Goal: Task Accomplishment & Management: Manage account settings

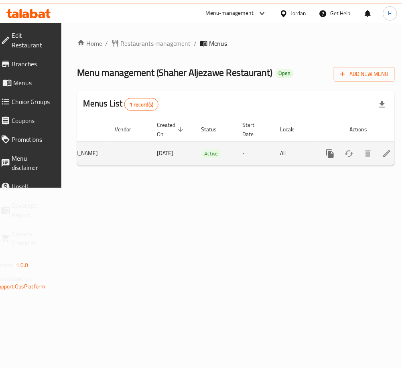
scroll to position [0, 86]
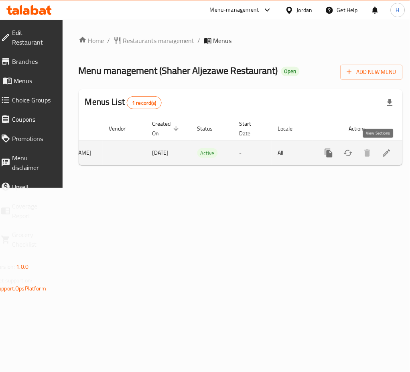
click at [382, 153] on icon "enhanced table" at bounding box center [387, 153] width 10 height 10
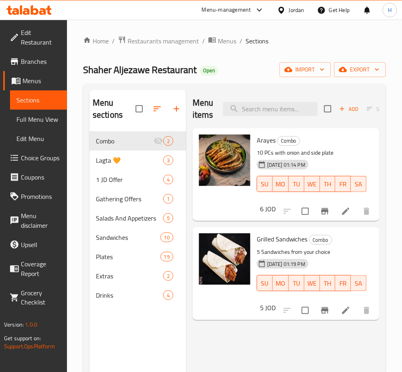
click at [147, 330] on div "Menu sections Combo 2 Lagta 🧡 3 1 JD Offer 4 Gathering Offers 1 Salads And Appe…" at bounding box center [138, 276] width 97 height 372
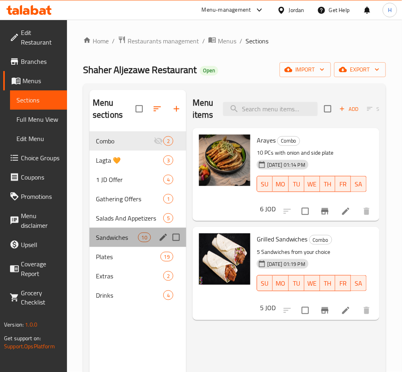
click at [131, 245] on div "Sandwiches 10" at bounding box center [138, 237] width 97 height 19
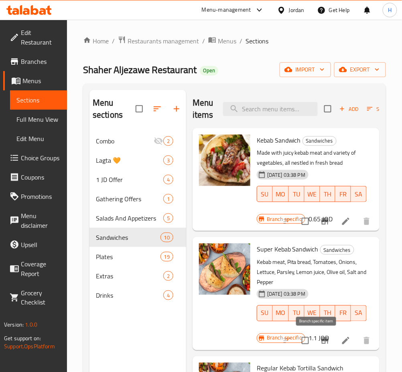
click at [322, 340] on icon "Branch-specific-item" at bounding box center [325, 340] width 7 height 6
click at [300, 108] on input "search" at bounding box center [270, 109] width 95 height 14
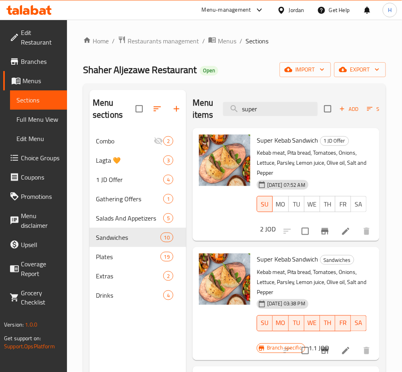
scroll to position [161, 0]
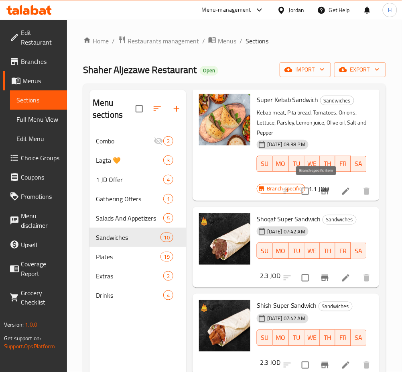
type input "super"
click at [320, 190] on icon "Branch-specific-item" at bounding box center [325, 191] width 10 height 10
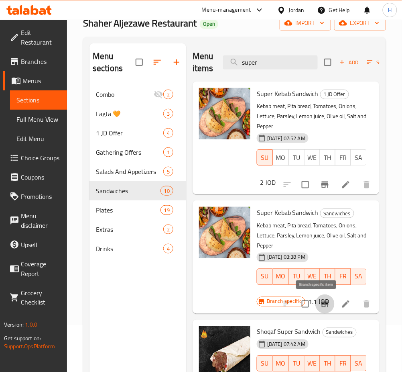
scroll to position [0, 0]
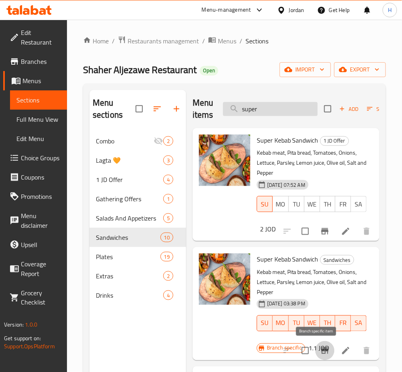
click at [286, 112] on input "super" at bounding box center [270, 109] width 95 height 14
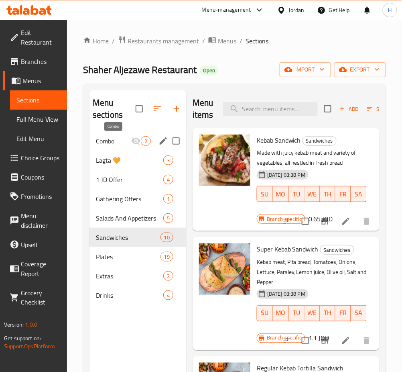
click at [120, 145] on span "Combo" at bounding box center [113, 141] width 35 height 10
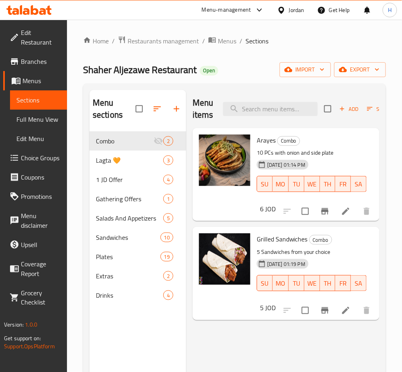
click at [336, 343] on div "Menu items Add Sort Manage items Arayes Combo 10 PCs with onion and side plate …" at bounding box center [283, 276] width 194 height 372
click at [344, 311] on icon at bounding box center [345, 310] width 7 height 7
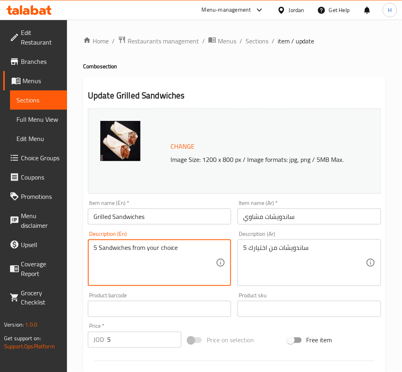
click at [180, 269] on textarea "5 Sandwiches from your choice" at bounding box center [155, 263] width 122 height 38
type textarea "Your Choice Of 5 Sandwiches"
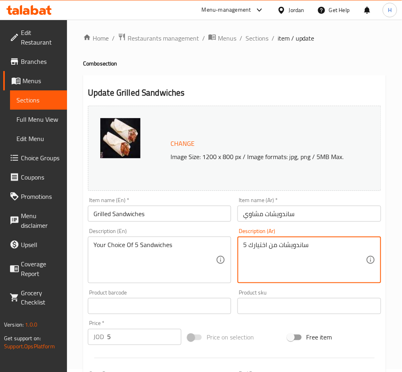
scroll to position [206, 0]
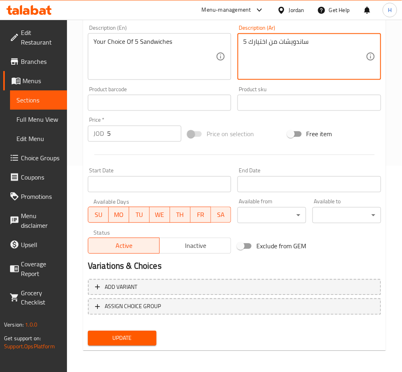
click at [133, 338] on span "Update" at bounding box center [122, 338] width 56 height 10
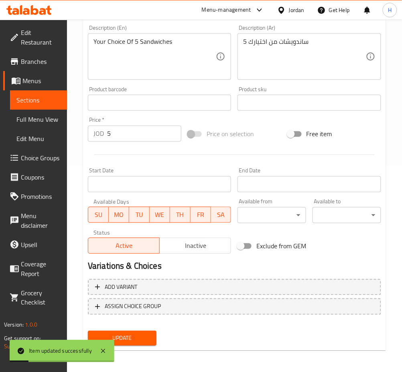
click at [49, 158] on span "Choice Groups" at bounding box center [41, 158] width 40 height 10
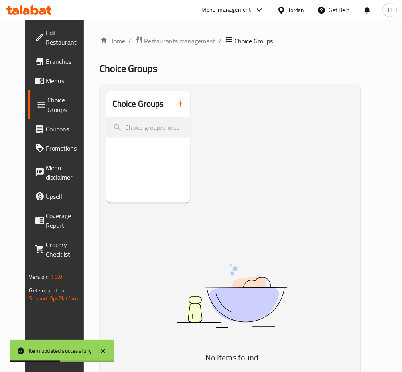
click at [179, 102] on icon "button" at bounding box center [181, 104] width 10 height 10
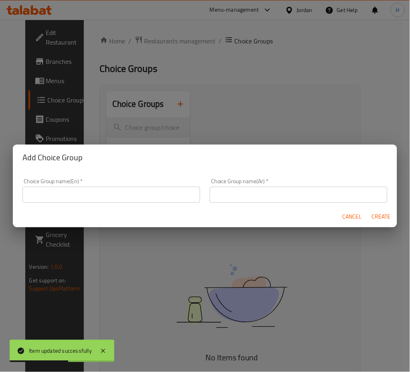
click at [139, 195] on input "text" at bounding box center [111, 195] width 178 height 16
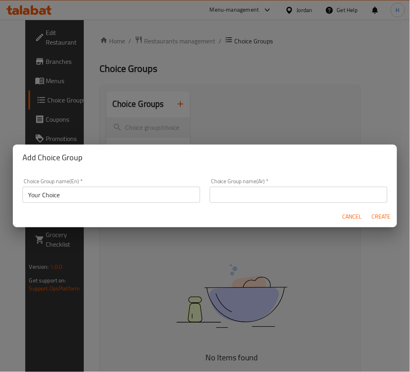
click at [136, 197] on input "Your Choice" at bounding box center [111, 195] width 178 height 16
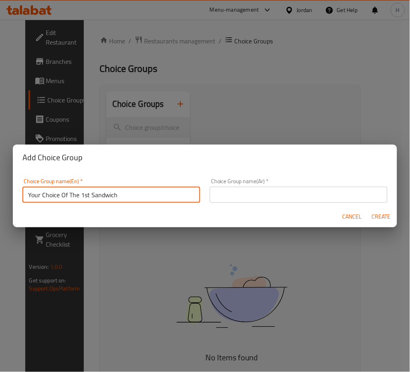
type input "Your Choice Of The 1st Sandwich"
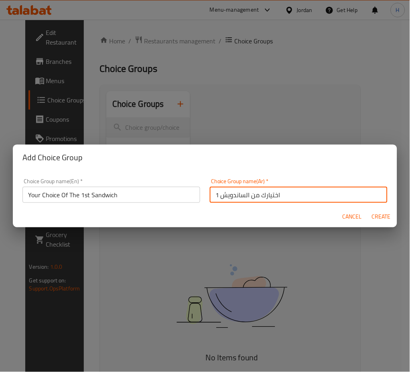
type input "اختيارك من الساندويش 1"
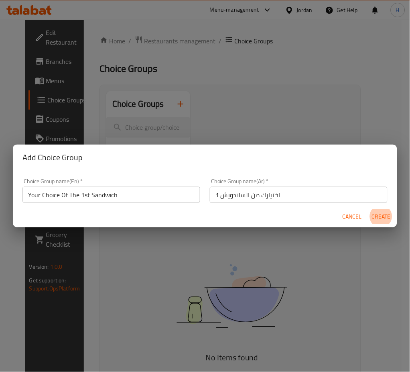
click at [369, 209] on button "Create" at bounding box center [382, 216] width 26 height 15
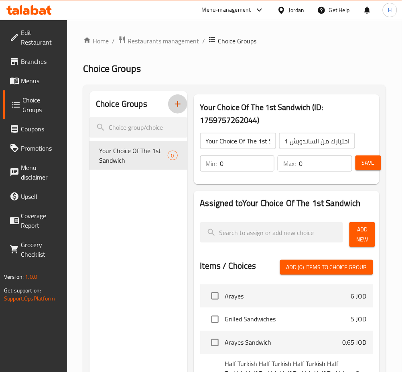
click at [241, 165] on input "0" at bounding box center [247, 163] width 55 height 16
type input "1"
click at [355, 235] on button "Add New" at bounding box center [363, 234] width 26 height 25
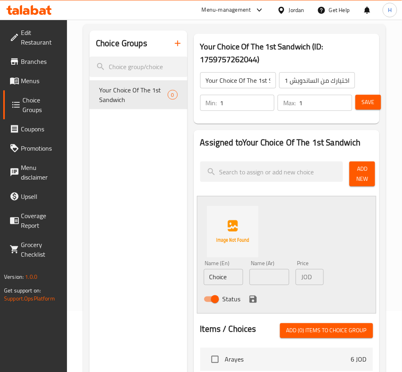
scroll to position [107, 0]
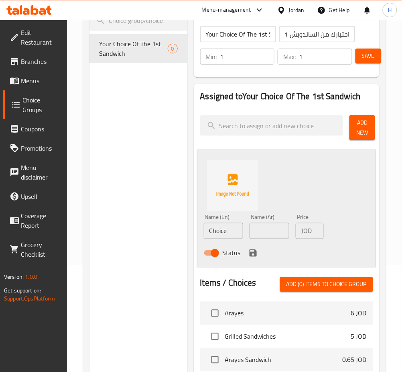
click at [242, 233] on input "Choice" at bounding box center [224, 231] width 40 height 16
type input "Super Kabab Sandwich " 2 skewers ""
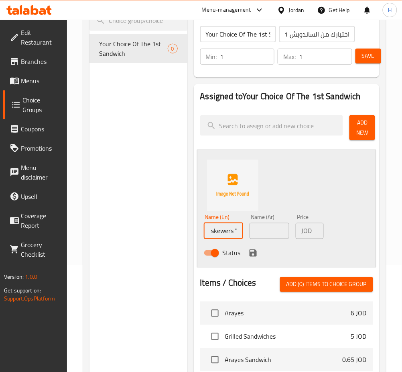
drag, startPoint x: 249, startPoint y: 236, endPoint x: 263, endPoint y: 235, distance: 14.5
click at [249, 235] on div "Name (Ar) Name (Ar)" at bounding box center [270, 226] width 46 height 31
click at [263, 235] on input "text" at bounding box center [270, 231] width 40 height 16
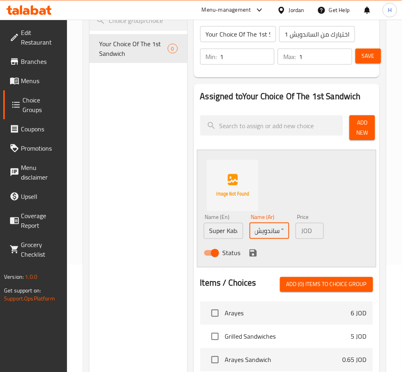
type input "ساندويش كباب سوبر " 2 سيخ ""
click at [254, 248] on icon "save" at bounding box center [254, 253] width 10 height 10
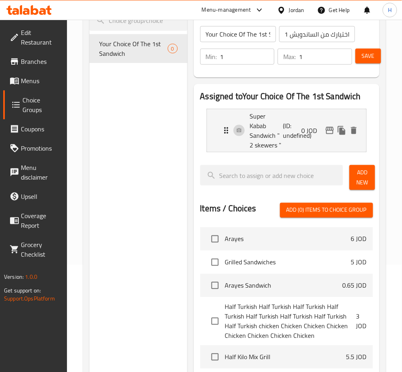
click at [356, 178] on span "Add New" at bounding box center [362, 177] width 13 height 20
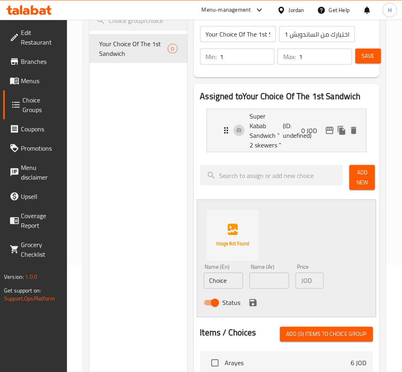
click at [230, 275] on input "Choice" at bounding box center [224, 281] width 40 height 16
type input "Shuqaf Sandwich"
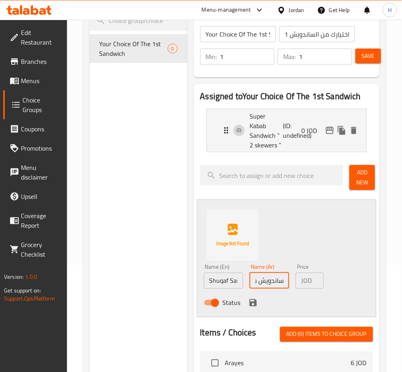
type input "ساندويش شقف"
click at [250, 303] on icon "save" at bounding box center [253, 302] width 7 height 7
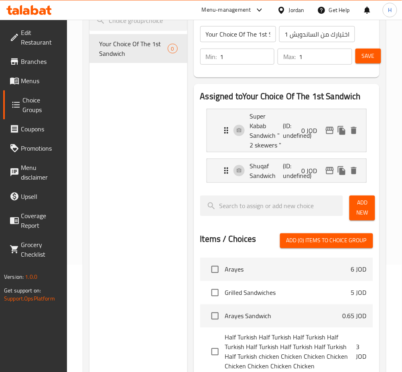
click at [361, 204] on span "Add New" at bounding box center [362, 208] width 13 height 20
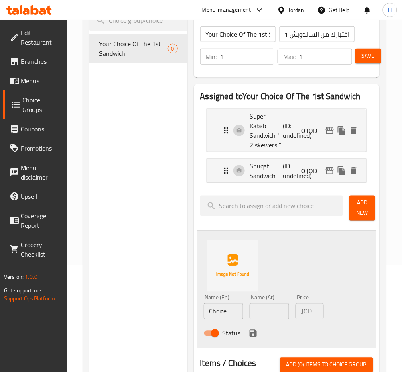
click at [238, 307] on input "Choice" at bounding box center [224, 311] width 40 height 16
type input "Shish Sandwich"
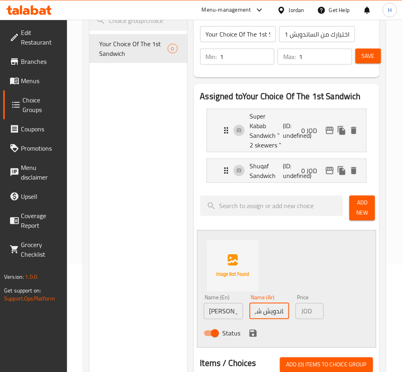
scroll to position [0, 13]
type input "ساندويش شيش"
click at [255, 333] on icon "save" at bounding box center [253, 333] width 7 height 7
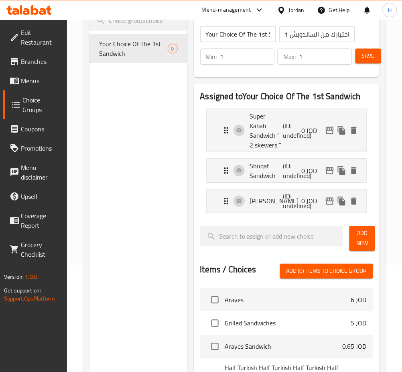
click at [365, 238] on span "Add New" at bounding box center [362, 238] width 13 height 20
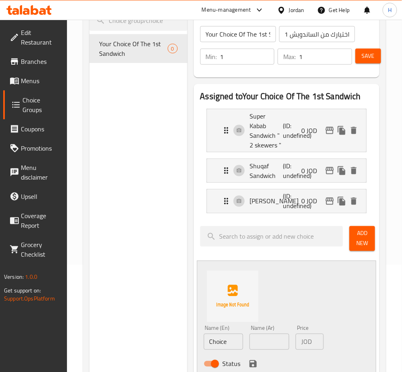
click at [234, 342] on input "Choice" at bounding box center [224, 342] width 40 height 16
type input "Leyyeh Sandwich"
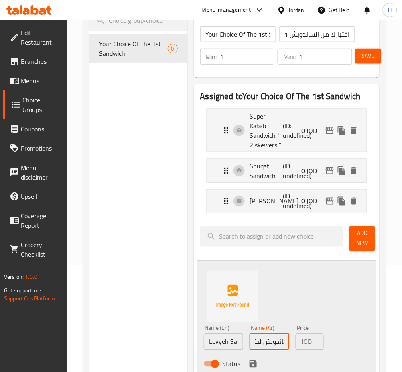
scroll to position [0, 6]
type input "ساندويش لية"
click at [251, 368] on icon "save" at bounding box center [254, 364] width 10 height 10
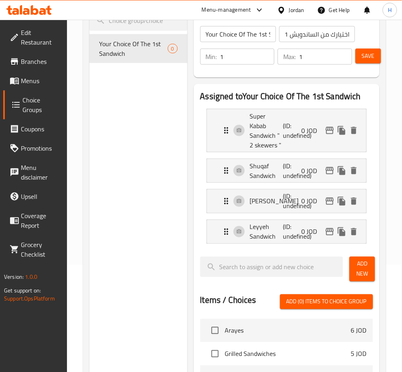
click at [369, 58] on span "Save" at bounding box center [368, 56] width 13 height 10
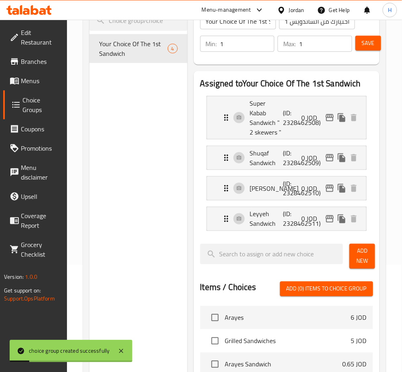
click at [364, 45] on span "Save" at bounding box center [368, 43] width 13 height 10
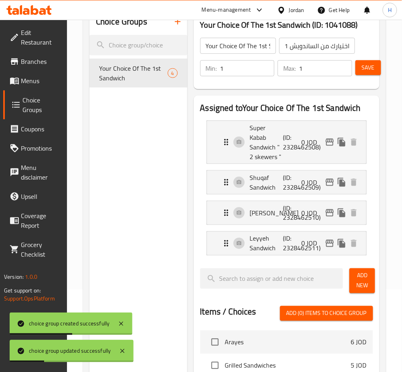
scroll to position [53, 0]
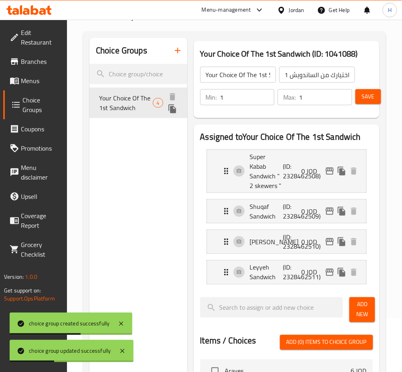
click at [171, 113] on icon "duplicate" at bounding box center [173, 108] width 8 height 9
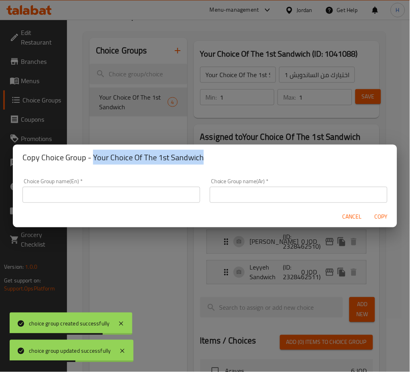
drag, startPoint x: 210, startPoint y: 157, endPoint x: 93, endPoint y: 155, distance: 116.5
click at [93, 155] on h2 "Copy Choice Group - Your Choice Of The 1st Sandwich" at bounding box center [204, 157] width 365 height 13
copy h2 "Your Choice Of The 1st Sandwich"
click at [116, 202] on input "text" at bounding box center [111, 195] width 178 height 16
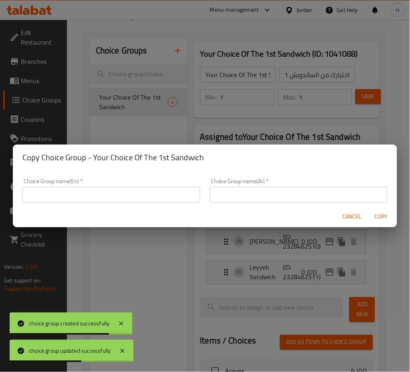
paste input "Your Choice Of The 1st Sandwich"
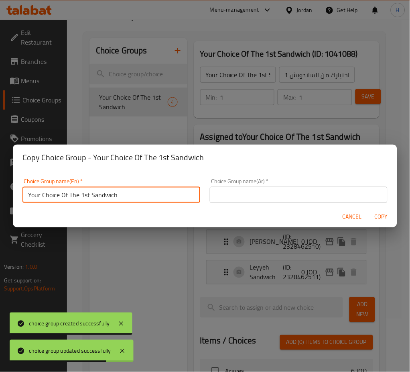
click at [88, 195] on input "Your Choice Of The 1st Sandwich" at bounding box center [111, 195] width 178 height 16
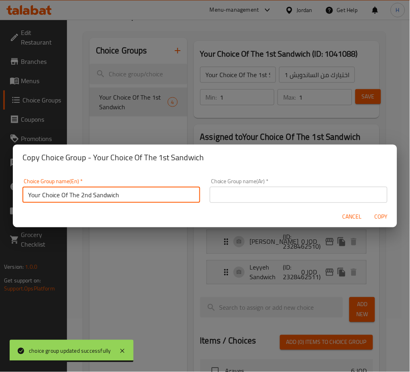
type input "Your Choice Of The 2nd Sandwich"
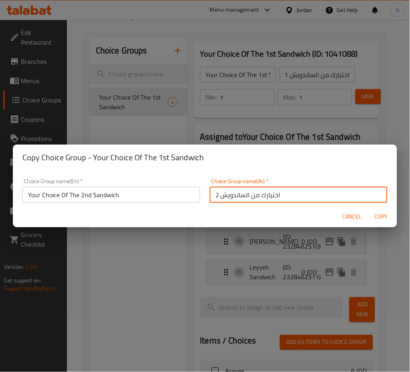
type input "اختيارك من الساندويش 2"
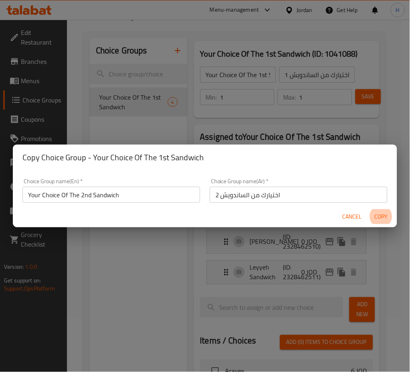
click at [369, 209] on button "Copy" at bounding box center [382, 216] width 26 height 15
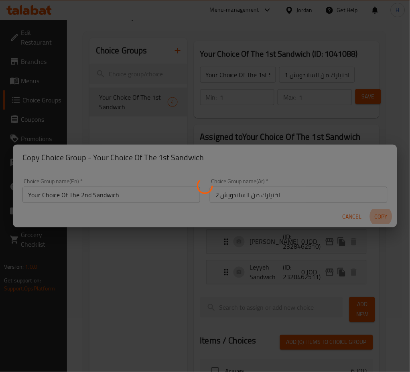
type input "Your Choice Of The 2nd Sandwich"
type input "اختيارك من الساندويش 2"
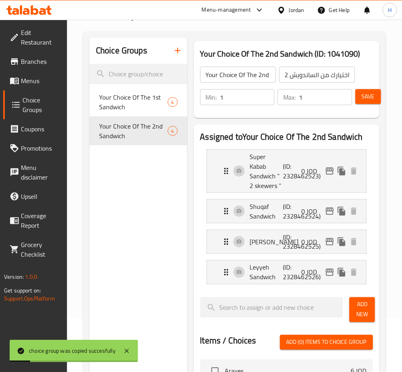
click at [375, 96] on button "Save" at bounding box center [369, 96] width 26 height 15
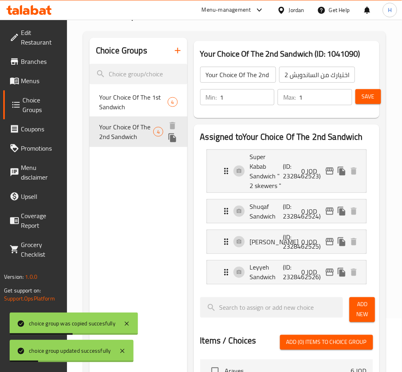
click at [173, 141] on icon "duplicate" at bounding box center [173, 137] width 8 height 9
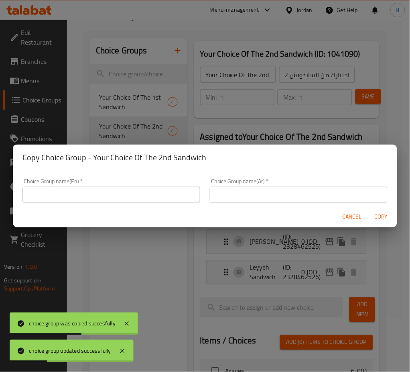
click at [158, 158] on h2 "Copy Choice Group - Your Choice Of The 2nd Sandwich" at bounding box center [204, 157] width 365 height 13
click at [205, 176] on div "Choice Group name(Ar)   * Choice Group name(Ar) *" at bounding box center [299, 190] width 188 height 34
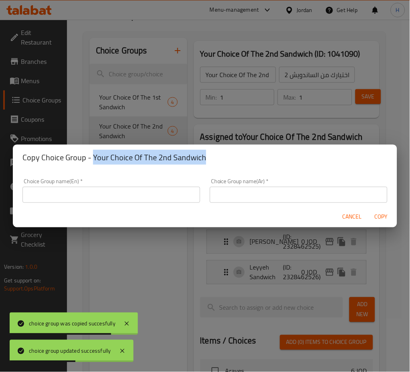
drag, startPoint x: 215, startPoint y: 154, endPoint x: 106, endPoint y: 176, distance: 110.6
click at [92, 168] on div "Copy Choice Group - Your Choice Of The 2nd Sandwich" at bounding box center [205, 158] width 385 height 26
copy h2 "Your Choice Of The 2nd Sandwich"
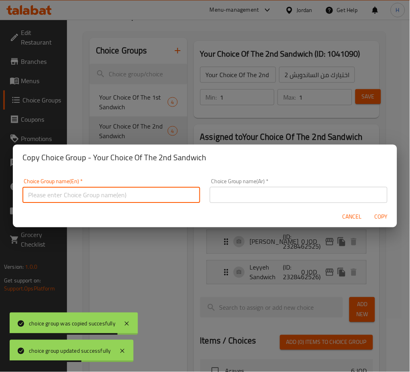
drag, startPoint x: 126, startPoint y: 190, endPoint x: 122, endPoint y: 195, distance: 6.6
click at [126, 190] on input "text" at bounding box center [111, 195] width 178 height 16
paste input "Your Choice Of The 2nd Sandwich"
click at [86, 198] on input "Your Choice Of The 2nd Sandwich" at bounding box center [111, 195] width 178 height 16
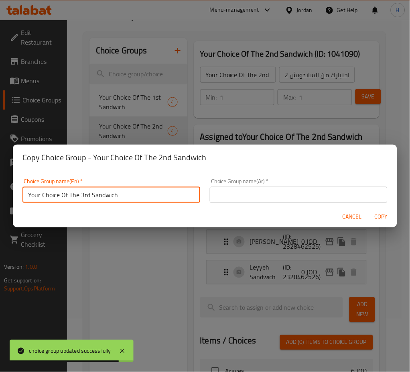
type input "Your Choice Of The 3rd Sandwich"
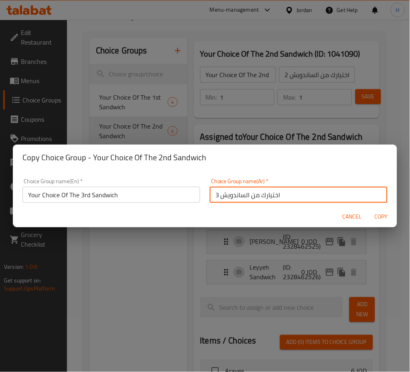
type input "اختيارك من الساندويش 3"
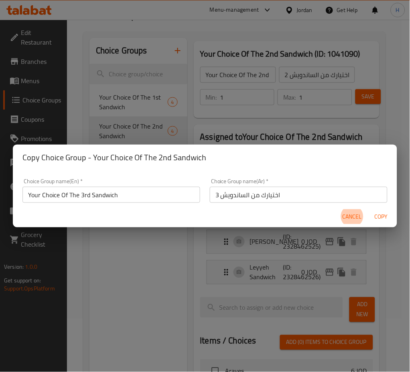
click at [369, 209] on button "Copy" at bounding box center [382, 216] width 26 height 15
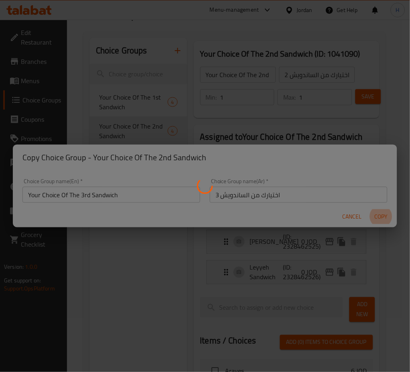
type input "Your Choice Of The 3rd Sandwich"
type input "اختيارك من الساندويش 3"
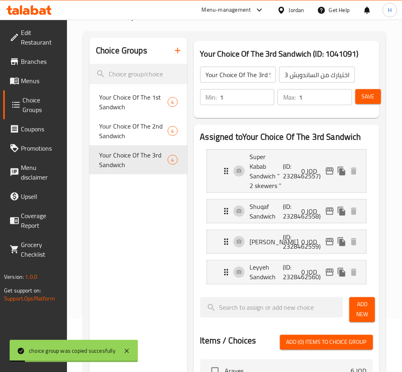
click at [367, 94] on span "Save" at bounding box center [368, 97] width 13 height 10
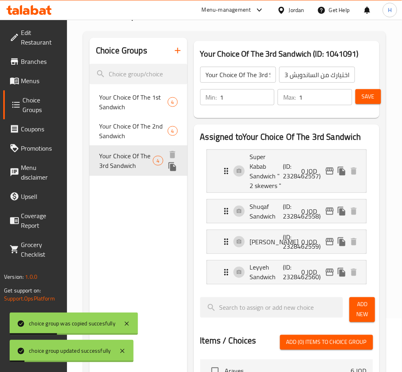
click at [167, 167] on div at bounding box center [174, 161] width 14 height 24
click at [170, 169] on icon "duplicate" at bounding box center [173, 166] width 8 height 9
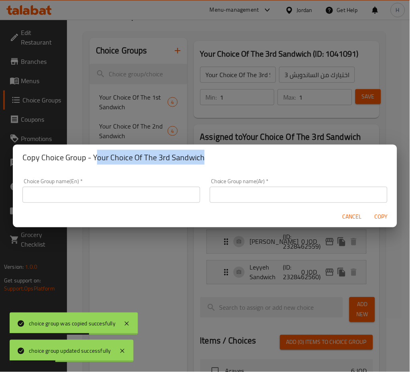
drag, startPoint x: 217, startPoint y: 156, endPoint x: 94, endPoint y: 163, distance: 123.1
click at [94, 163] on h2 "Copy Choice Group - Your Choice Of The 3rd Sandwich" at bounding box center [204, 157] width 365 height 13
click at [160, 179] on div "Choice Group name(En)   * Choice Group name(En) *" at bounding box center [111, 190] width 178 height 24
drag, startPoint x: 204, startPoint y: 157, endPoint x: 95, endPoint y: 166, distance: 108.8
click at [95, 166] on div "Copy Choice Group - Your Choice Of The 3rd Sandwich" at bounding box center [205, 158] width 385 height 26
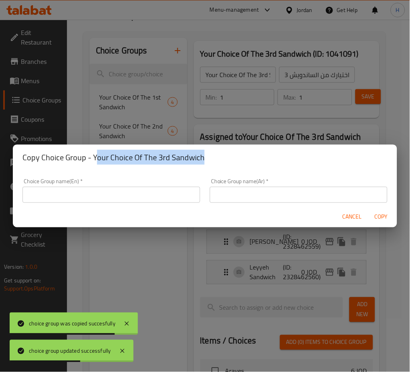
click at [95, 167] on div "Copy Choice Group - Your Choice Of The 3rd Sandwich" at bounding box center [205, 158] width 385 height 26
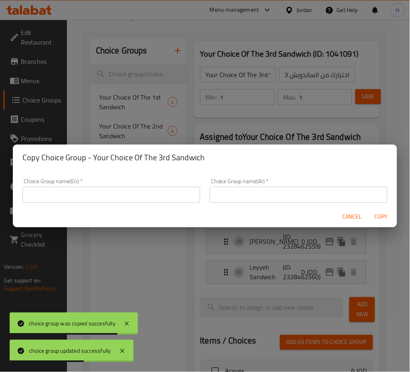
click at [167, 178] on div "Choice Group name(En)   * Choice Group name(En) *" at bounding box center [111, 190] width 178 height 24
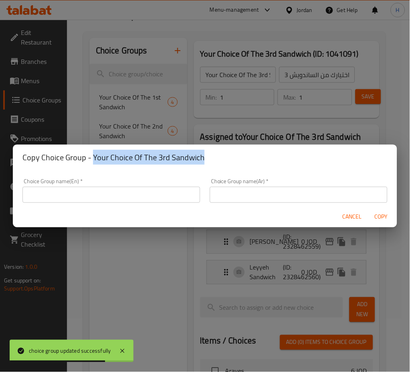
drag, startPoint x: 209, startPoint y: 157, endPoint x: 92, endPoint y: 160, distance: 117.3
click at [92, 160] on h2 "Copy Choice Group - Your Choice Of The 3rd Sandwich" at bounding box center [204, 157] width 365 height 13
copy h2 "Your Choice Of The 3rd Sandwich"
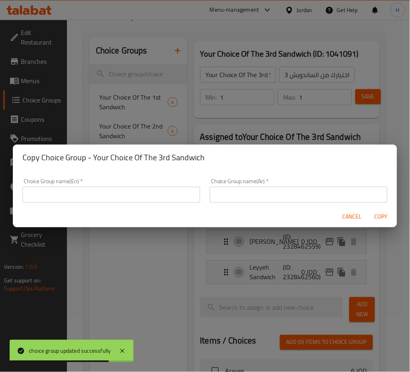
click at [112, 193] on input "text" at bounding box center [111, 195] width 178 height 16
paste input "Your Choice Of The 3rd Sandwich"
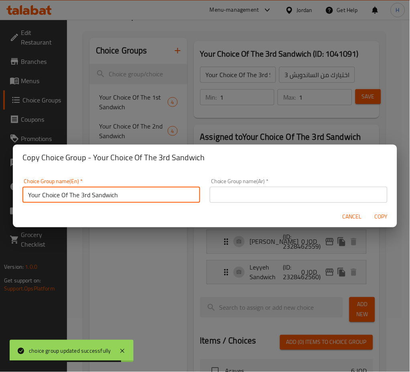
click at [85, 194] on input "Your Choice Of The 3rd Sandwich" at bounding box center [111, 195] width 178 height 16
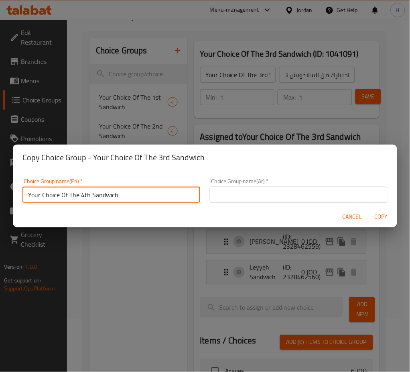
type input "Your Choice Of The 4th Sandwich"
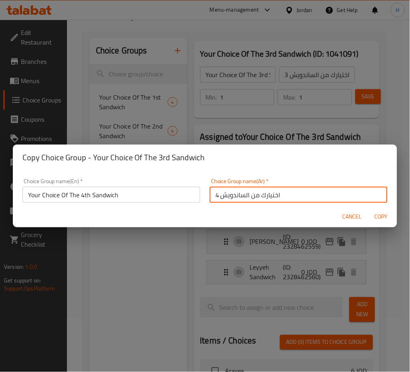
type input "اختيارك من الساندويش 4"
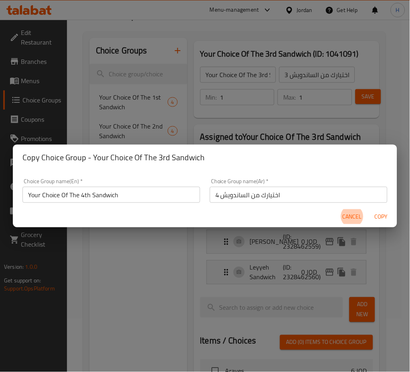
click at [369, 209] on button "Copy" at bounding box center [382, 216] width 26 height 15
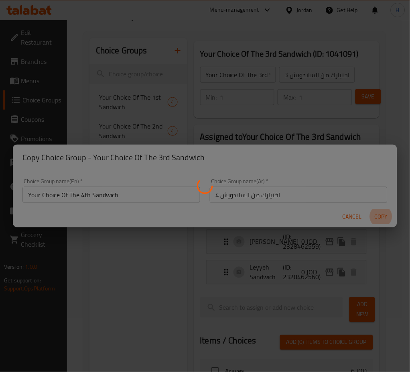
type input "Your Choice Of The 4th Sandwich"
type input "اختيارك من الساندويش 4"
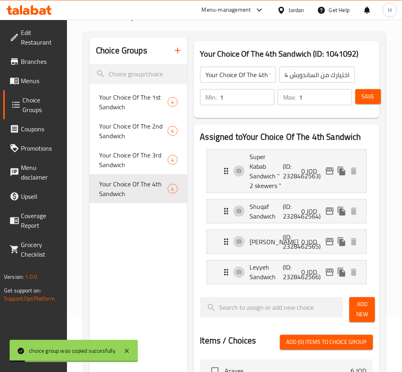
click at [365, 95] on span "Save" at bounding box center [368, 97] width 13 height 10
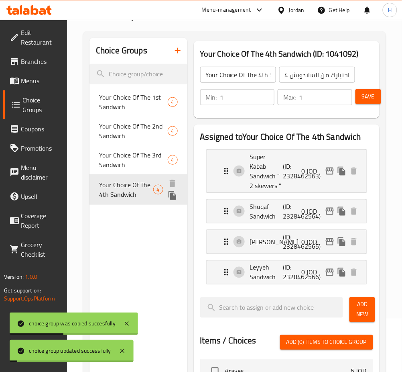
click at [172, 196] on icon "duplicate" at bounding box center [173, 195] width 8 height 9
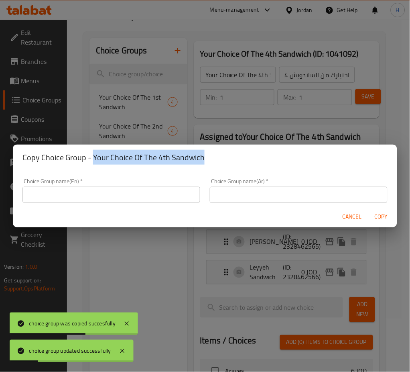
drag, startPoint x: 216, startPoint y: 153, endPoint x: 92, endPoint y: 164, distance: 124.2
click at [92, 164] on h2 "Copy Choice Group - Your Choice Of The 4th Sandwich" at bounding box center [204, 157] width 365 height 13
copy h2 "Your Choice Of The 4th Sandwich"
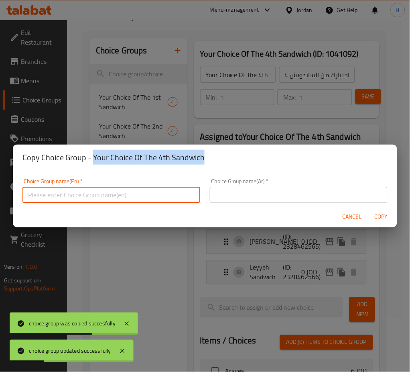
click at [118, 193] on input "text" at bounding box center [111, 195] width 178 height 16
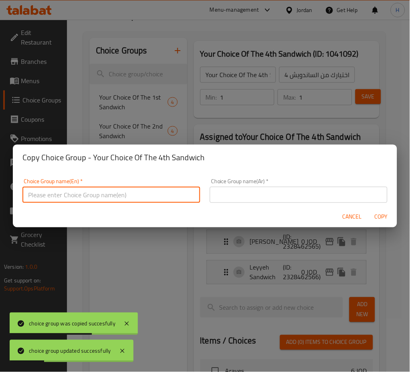
paste input "Your Choice Of The 4th Sandwich"
click at [84, 195] on input "Your Choice Of The 4th Sandwich" at bounding box center [111, 195] width 178 height 16
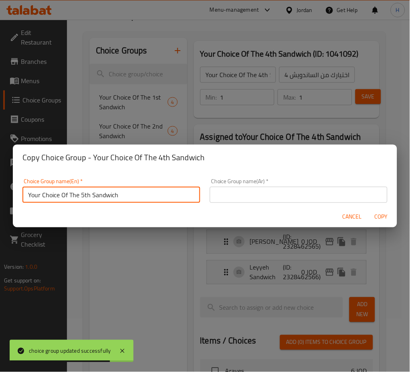
type input "Your Choice Of The 5th Sandwich"
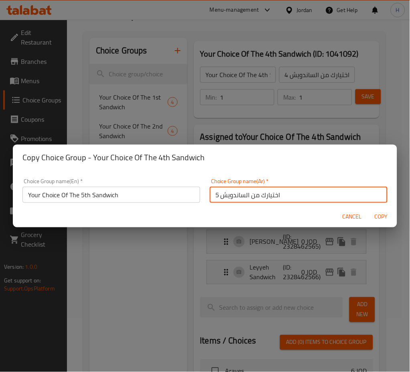
type input "اختيارك من الساندويش 5"
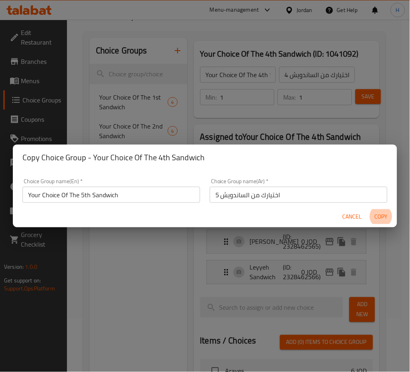
click at [369, 209] on button "Copy" at bounding box center [382, 216] width 26 height 15
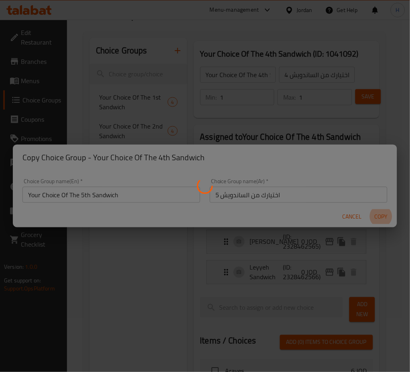
type input "Your Choice Of The 5th Sandwich"
type input "اختيارك من الساندويش 5"
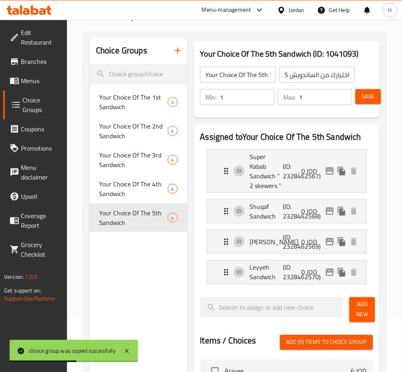
click at [373, 94] on span "Save" at bounding box center [368, 97] width 13 height 10
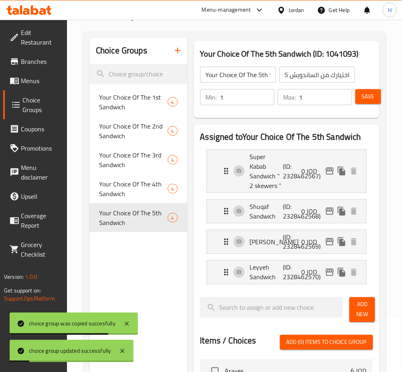
click at [43, 77] on span "Menus" at bounding box center [41, 81] width 40 height 10
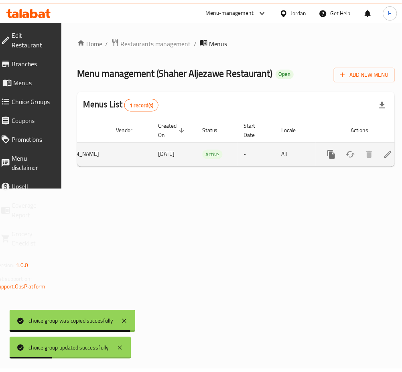
scroll to position [0, 86]
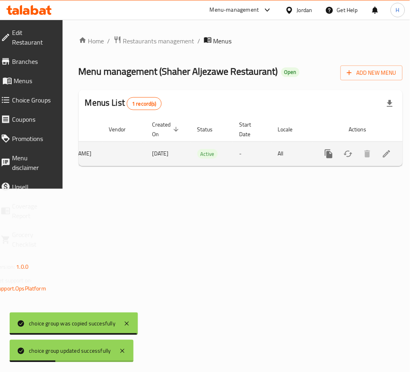
click at [382, 157] on icon "enhanced table" at bounding box center [387, 154] width 10 height 10
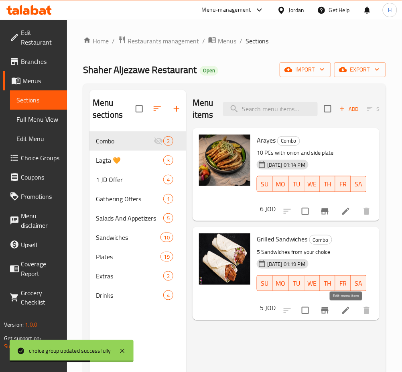
click at [346, 309] on icon at bounding box center [345, 310] width 7 height 7
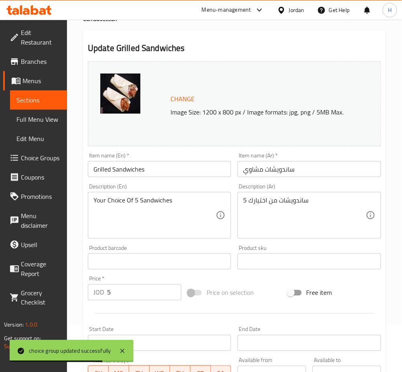
scroll to position [206, 0]
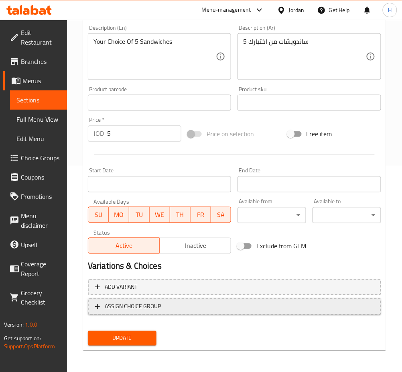
click at [174, 307] on span "ASSIGN CHOICE GROUP" at bounding box center [234, 307] width 279 height 10
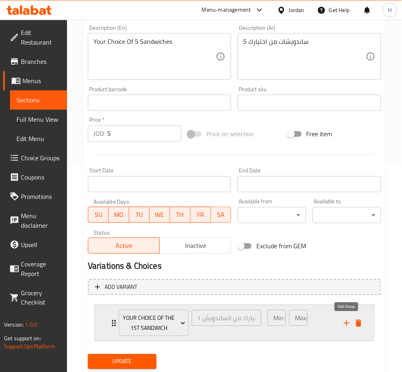
click at [345, 324] on icon "add" at bounding box center [347, 323] width 10 height 10
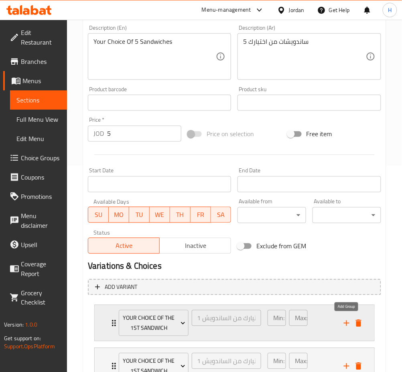
click at [345, 324] on icon "add" at bounding box center [347, 323] width 10 height 10
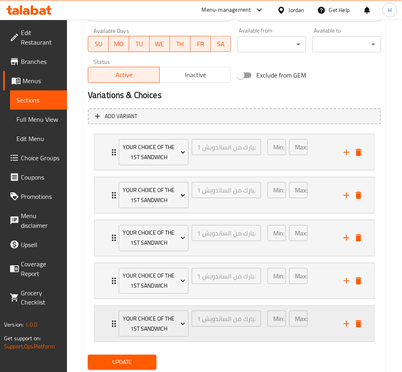
scroll to position [402, 0]
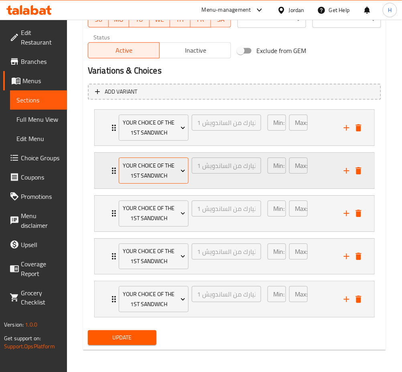
click at [162, 168] on span "Your Choice Of The 1st Sandwich" at bounding box center [154, 171] width 64 height 20
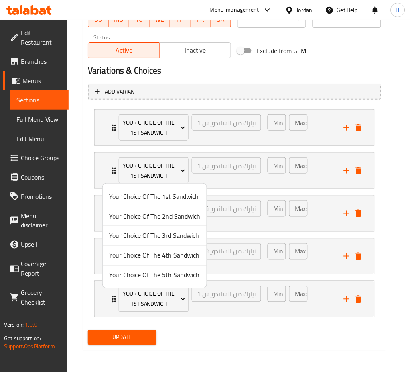
click at [163, 215] on span "Your Choice Of The 2nd Sandwich" at bounding box center [154, 216] width 91 height 10
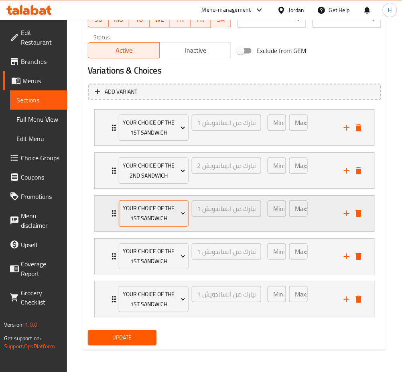
click at [157, 214] on span "Your Choice Of The 1st Sandwich" at bounding box center [154, 213] width 64 height 20
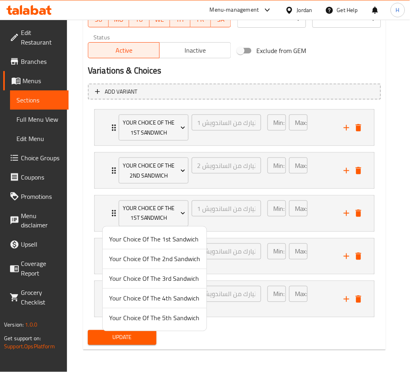
click at [173, 279] on span "Your Choice Of The 3rd Sandwich" at bounding box center [154, 279] width 91 height 10
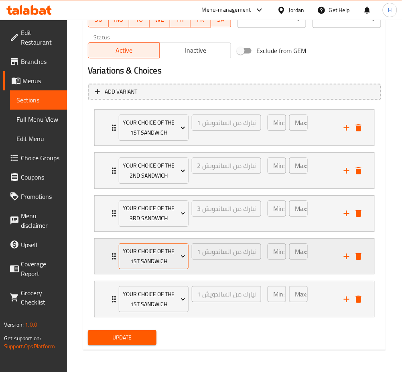
click at [155, 260] on span "Your Choice Of The 1st Sandwich" at bounding box center [154, 256] width 64 height 20
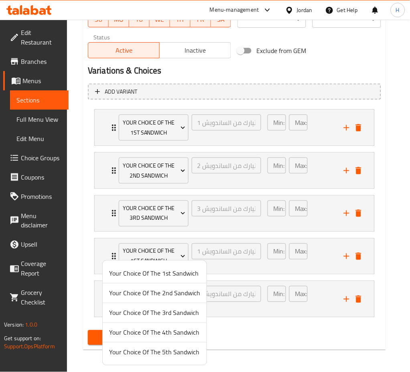
click at [176, 333] on span "Your Choice Of The 4th Sandwich" at bounding box center [154, 333] width 91 height 10
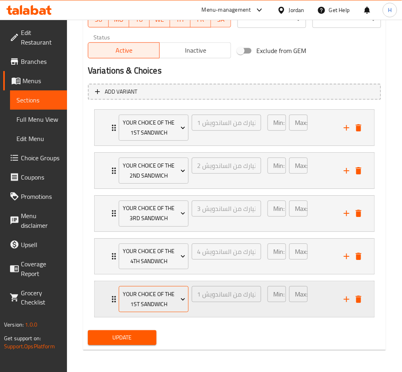
click at [159, 305] on span "Your Choice Of The 1st Sandwich" at bounding box center [154, 299] width 64 height 20
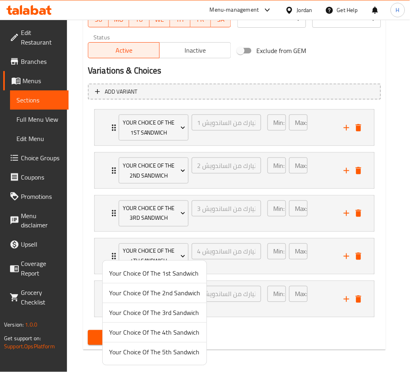
click at [177, 353] on span "Your Choice Of The 5th Sandwich" at bounding box center [154, 352] width 91 height 10
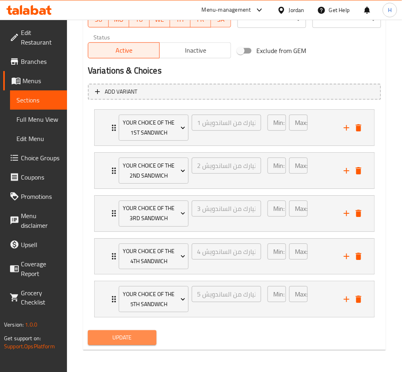
click at [142, 334] on span "Update" at bounding box center [122, 337] width 56 height 10
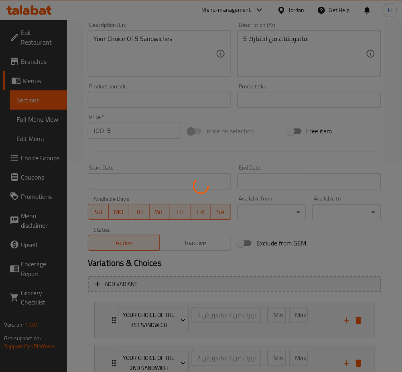
scroll to position [134, 0]
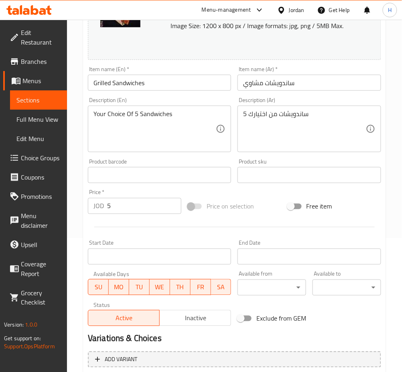
drag, startPoint x: 39, startPoint y: 12, endPoint x: 67, endPoint y: 6, distance: 28.0
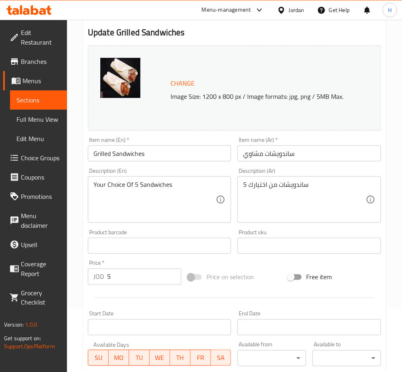
scroll to position [0, 0]
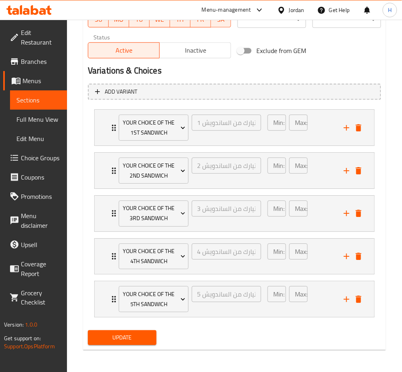
click at [143, 338] on span "Update" at bounding box center [122, 337] width 56 height 10
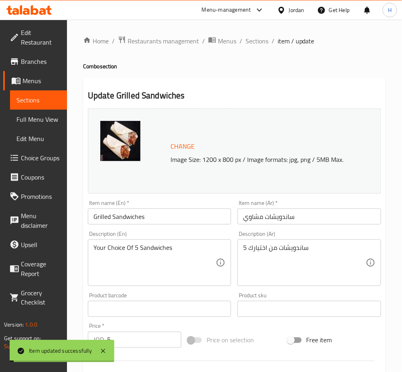
click at [43, 9] on icon at bounding box center [42, 11] width 7 height 7
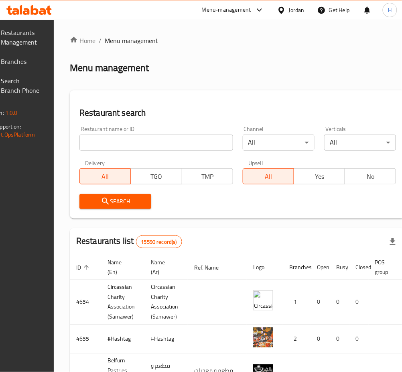
click at [185, 142] on input "search" at bounding box center [156, 143] width 154 height 16
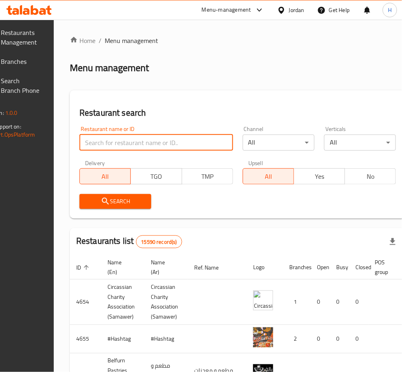
paste input "702833"
type input "702833"
click button "Search" at bounding box center [115, 201] width 72 height 15
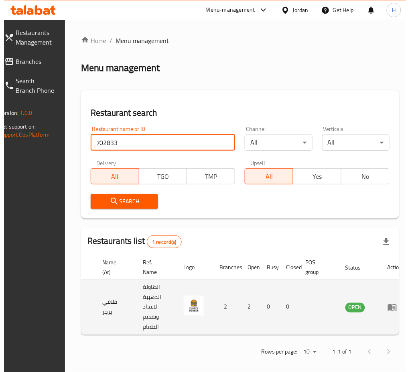
scroll to position [0, 85]
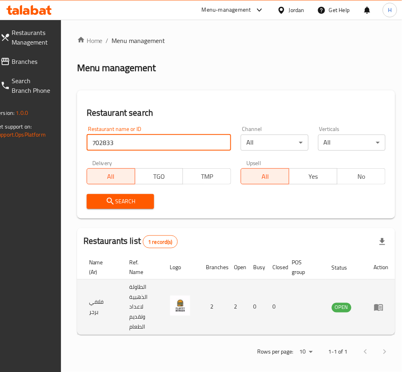
click at [379, 308] on icon "enhanced table" at bounding box center [380, 307] width 3 height 3
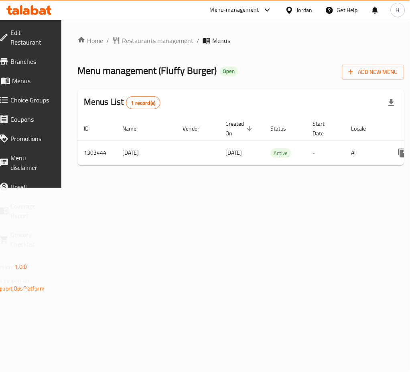
click at [39, 62] on span "Branches" at bounding box center [30, 62] width 41 height 10
